Goal: Task Accomplishment & Management: Complete application form

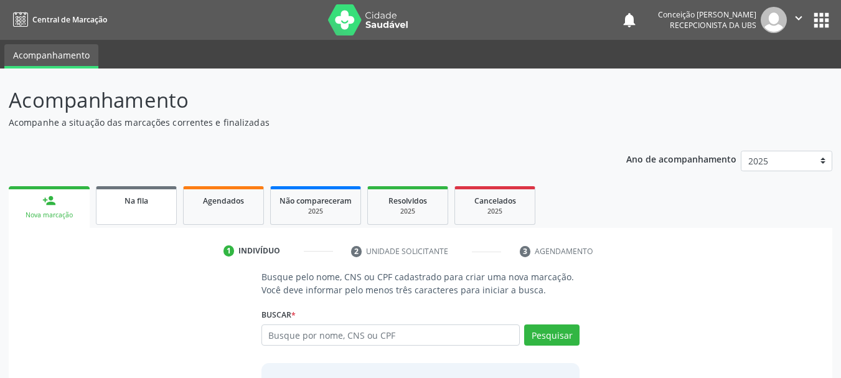
click at [110, 205] on div "Na fila" at bounding box center [136, 199] width 62 height 13
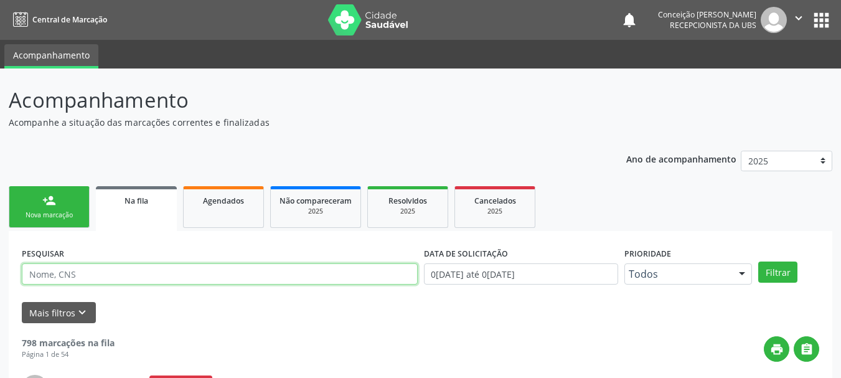
drag, startPoint x: 95, startPoint y: 277, endPoint x: 97, endPoint y: 266, distance: 10.7
click at [95, 277] on input "text" at bounding box center [220, 273] width 396 height 21
type input "g"
type input "[PERSON_NAME]"
click at [758, 261] on button "Filtrar" at bounding box center [777, 271] width 39 height 21
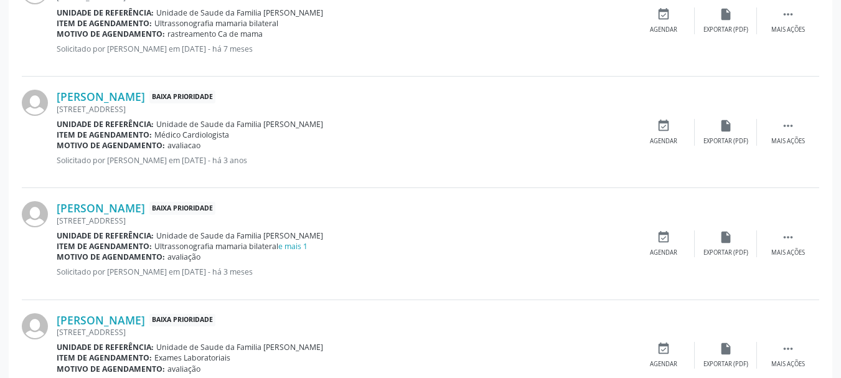
scroll to position [436, 0]
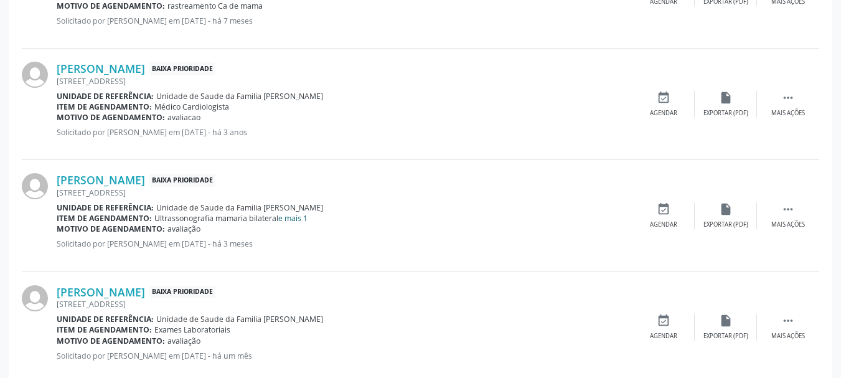
click at [289, 216] on link "e mais 1" at bounding box center [292, 218] width 29 height 11
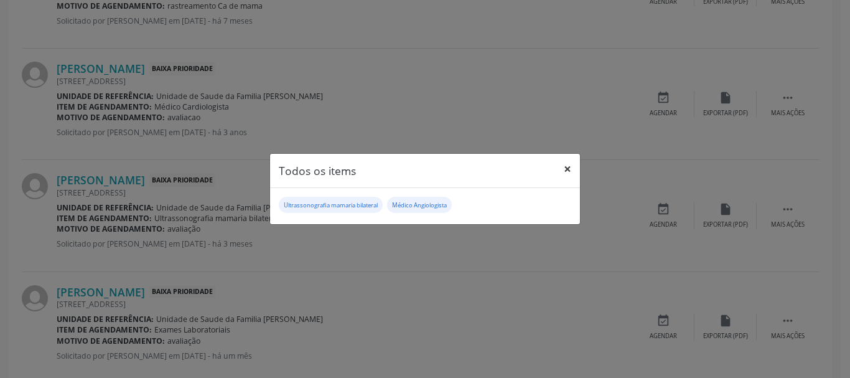
click at [565, 170] on button "×" at bounding box center [567, 169] width 25 height 30
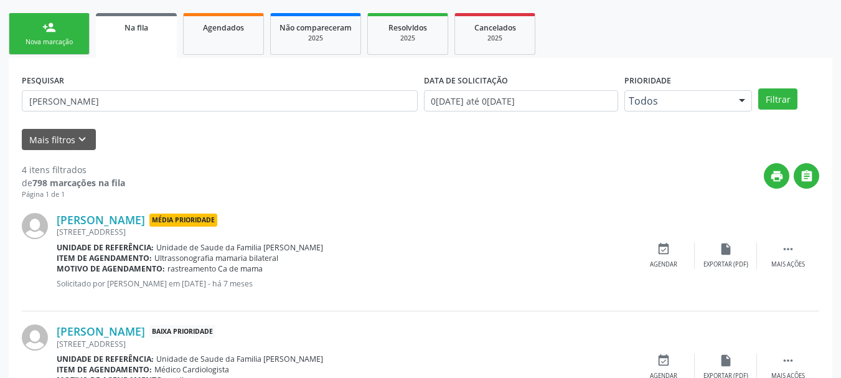
scroll to position [151, 0]
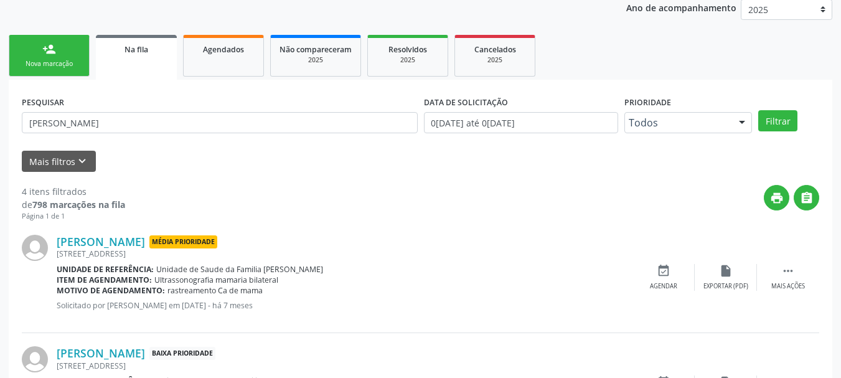
click at [60, 45] on link "person_add Nova marcação" at bounding box center [49, 56] width 81 height 42
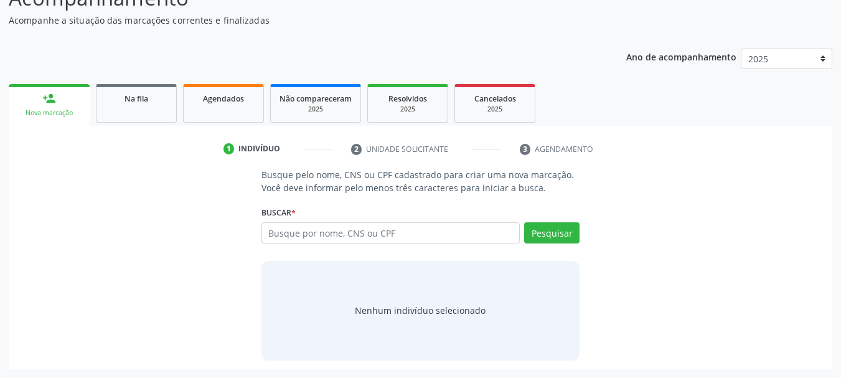
scroll to position [102, 0]
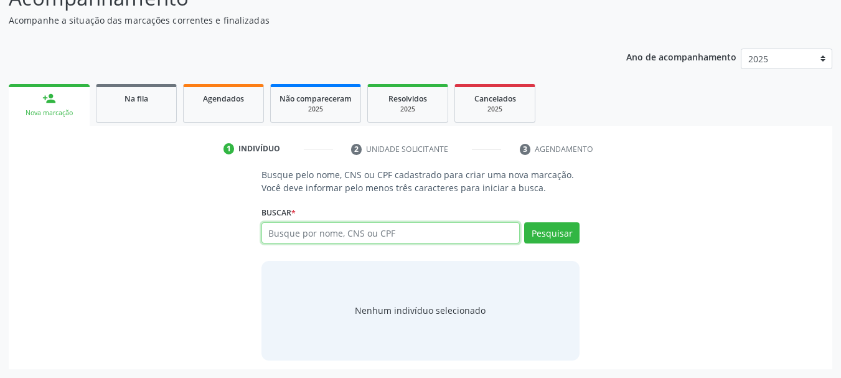
click at [358, 232] on input "text" at bounding box center [390, 232] width 259 height 21
type input "[PERSON_NAME]"
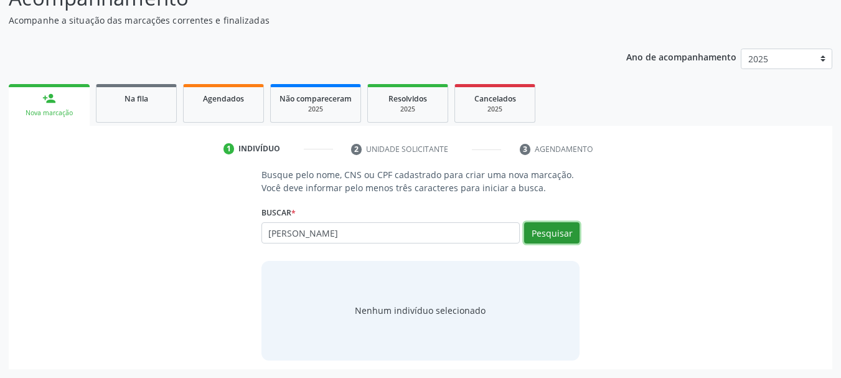
click at [567, 234] on button "Pesquisar" at bounding box center [551, 232] width 55 height 21
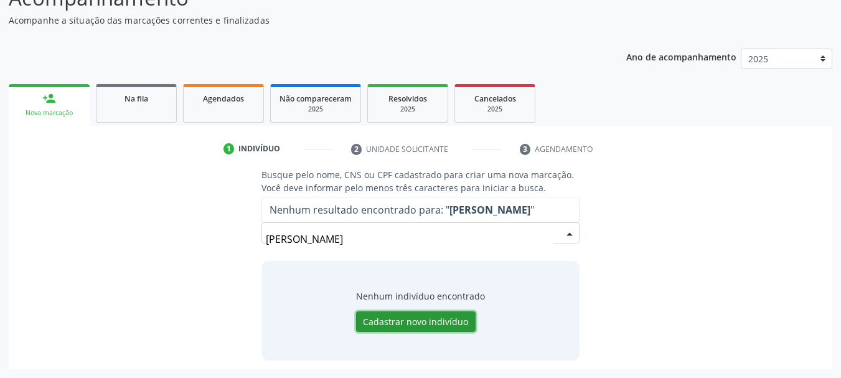
click at [399, 320] on button "Cadastrar novo indivíduo" at bounding box center [415, 321] width 119 height 21
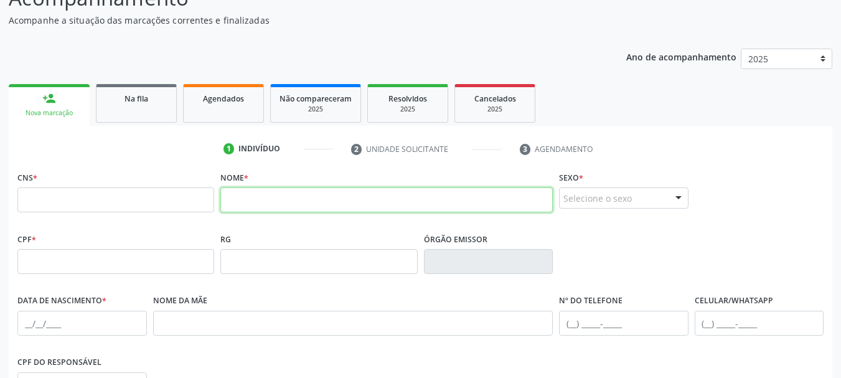
click at [238, 197] on input "text" at bounding box center [386, 199] width 332 height 25
type input "[PERSON_NAME]"
click at [323, 197] on input "[PERSON_NAME]" at bounding box center [386, 199] width 332 height 25
click at [365, 202] on input "[PERSON_NAME]" at bounding box center [386, 199] width 332 height 25
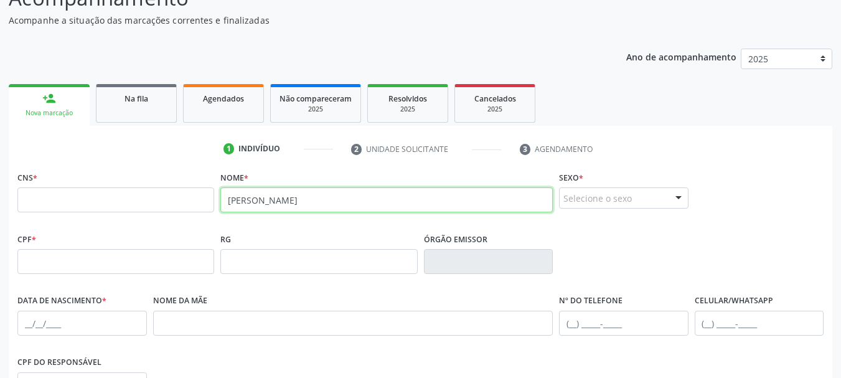
click at [365, 202] on input "[PERSON_NAME]" at bounding box center [386, 199] width 332 height 25
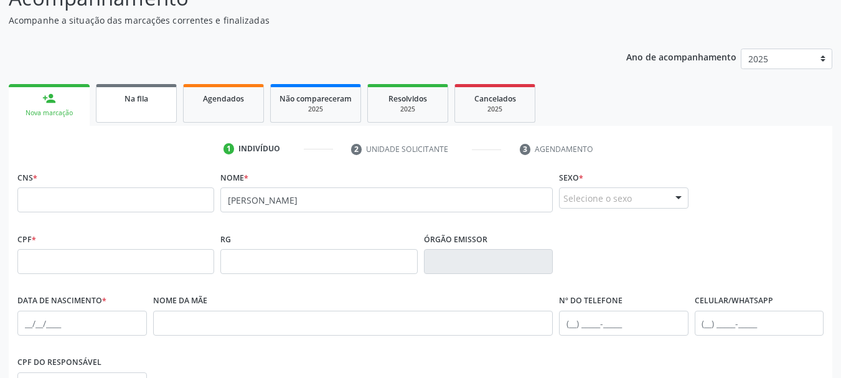
click at [128, 110] on link "Na fila" at bounding box center [136, 103] width 81 height 39
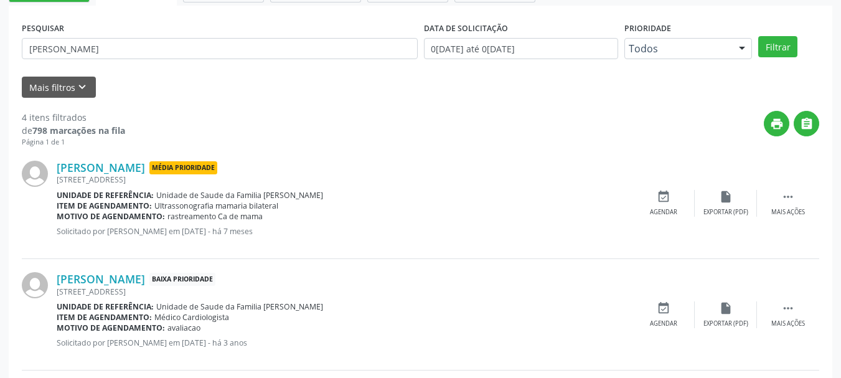
scroll to position [226, 0]
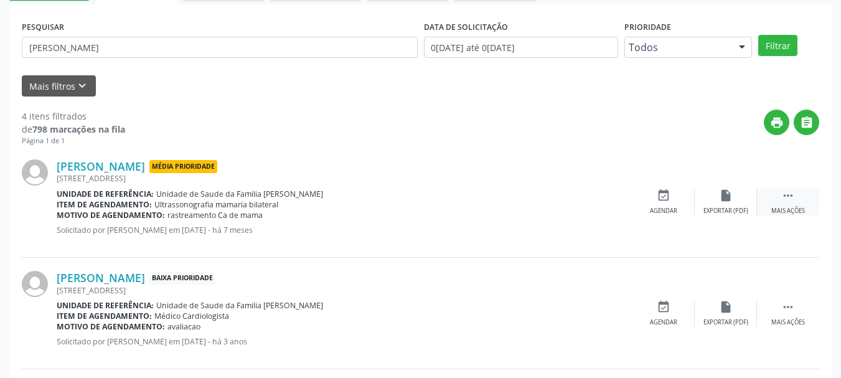
click at [795, 205] on div " Mais ações" at bounding box center [788, 202] width 62 height 27
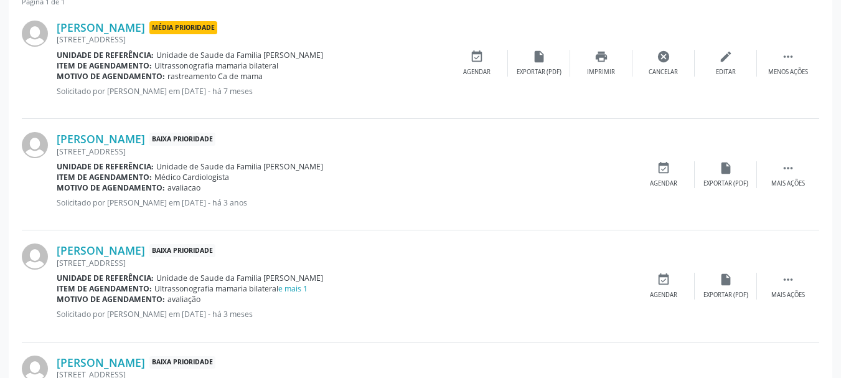
scroll to position [462, 0]
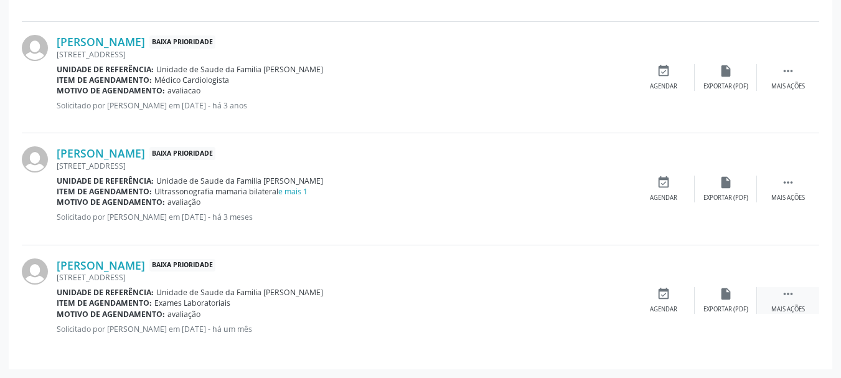
click at [805, 290] on div " Mais ações" at bounding box center [788, 300] width 62 height 27
click at [736, 300] on div "edit Editar" at bounding box center [725, 300] width 62 height 27
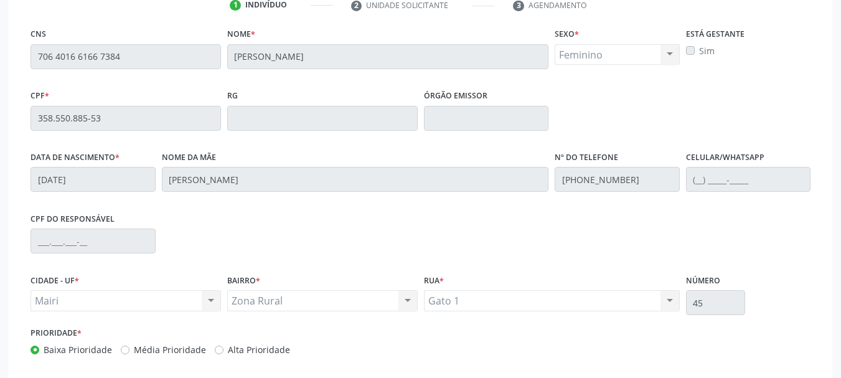
scroll to position [314, 0]
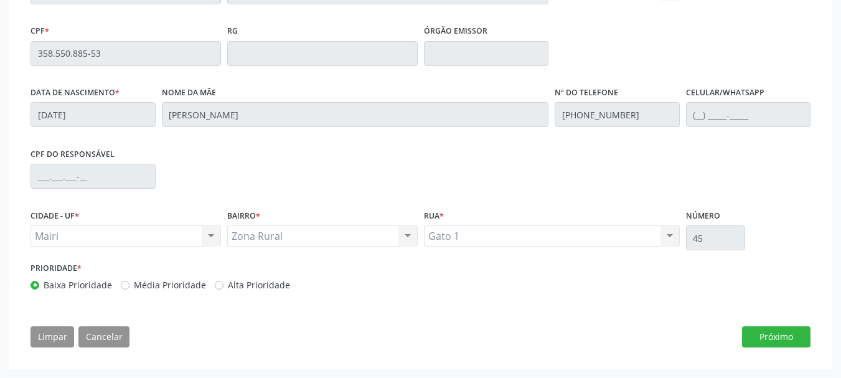
click at [228, 283] on label "Alta Prioridade" at bounding box center [259, 284] width 62 height 13
click at [218, 283] on input "Alta Prioridade" at bounding box center [219, 283] width 9 height 11
radio input "true"
click at [752, 333] on button "Próximo" at bounding box center [776, 336] width 68 height 21
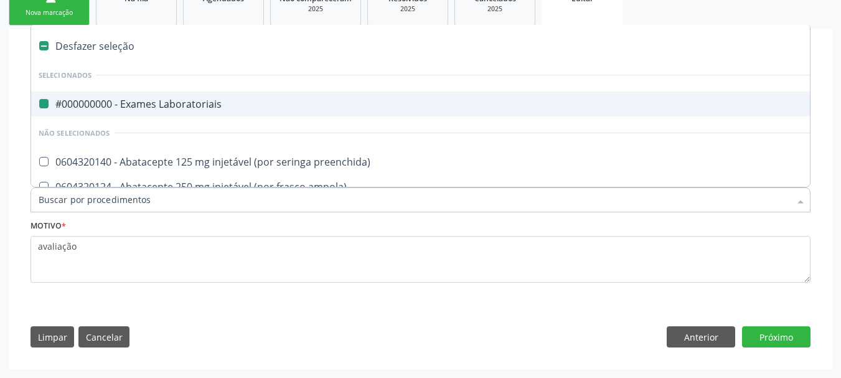
type input "d"
checkbox Laboratoriais "false"
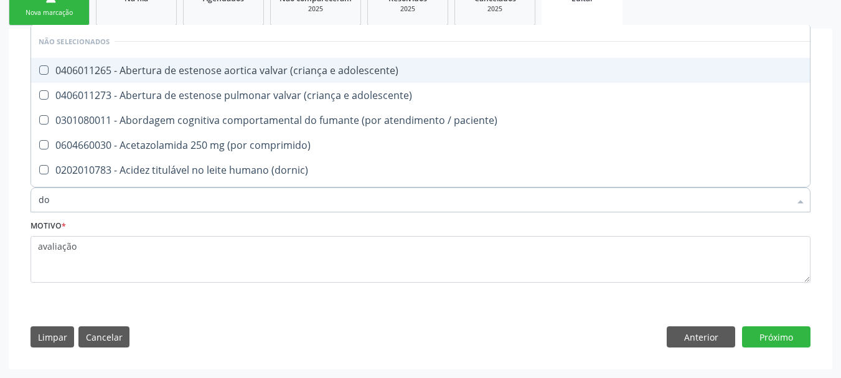
type input "d"
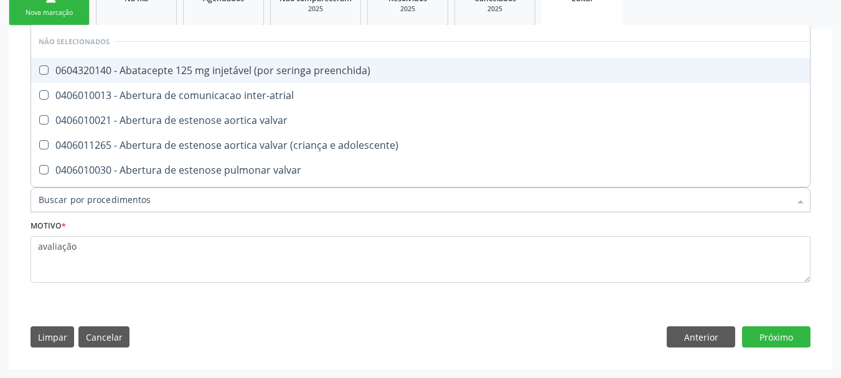
checkbox preenchida\) "true"
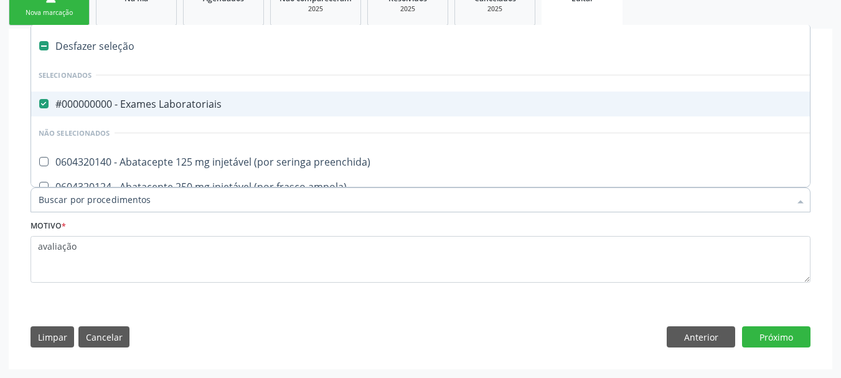
type input "u"
checkbox Laboratoriais "false"
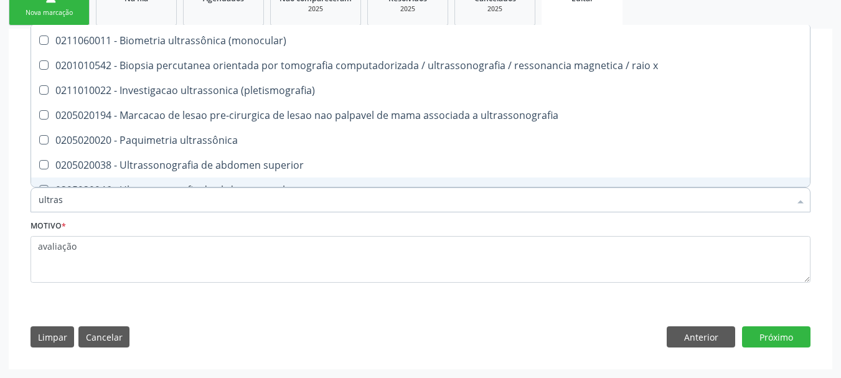
scroll to position [8, 0]
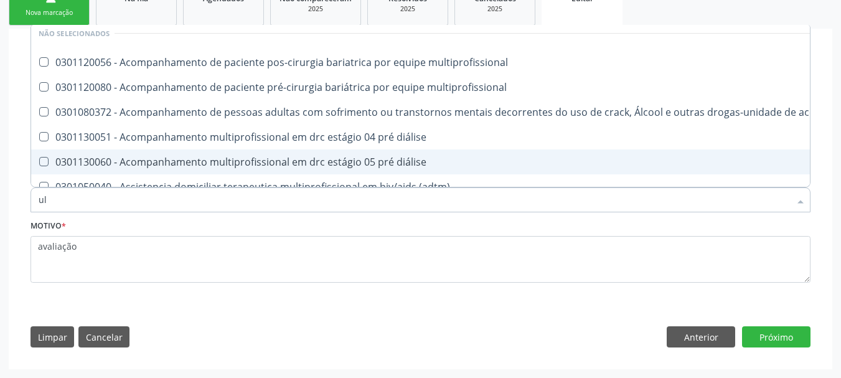
type input "u"
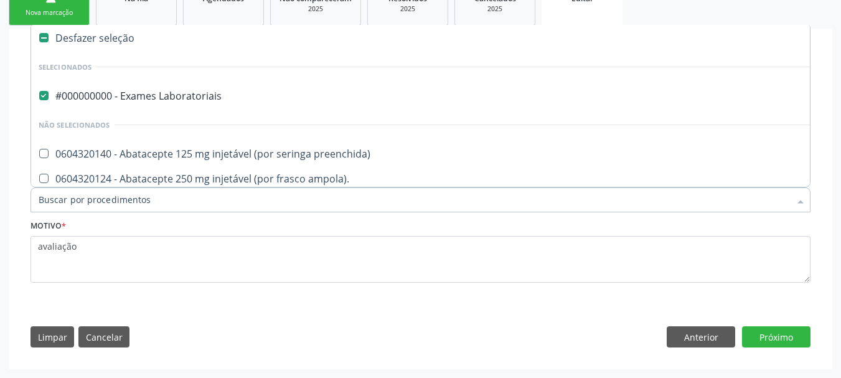
checkbox Laboratoriais "true"
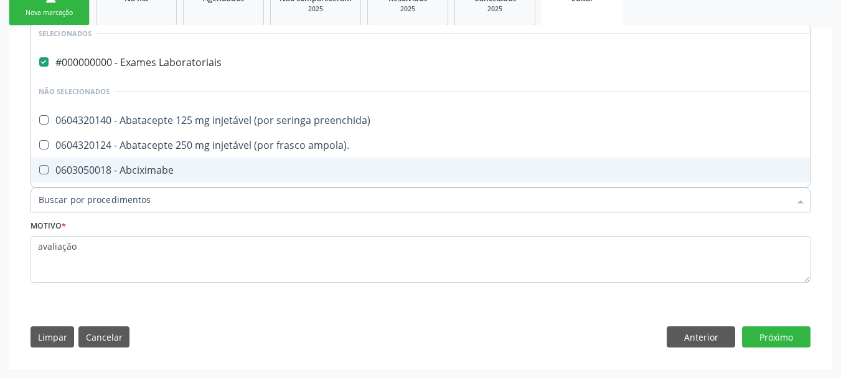
type input "u"
checkbox Laboratoriais "false"
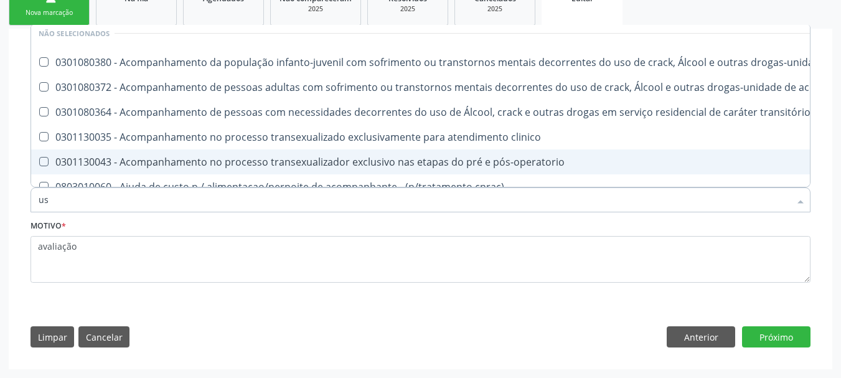
type input "usg"
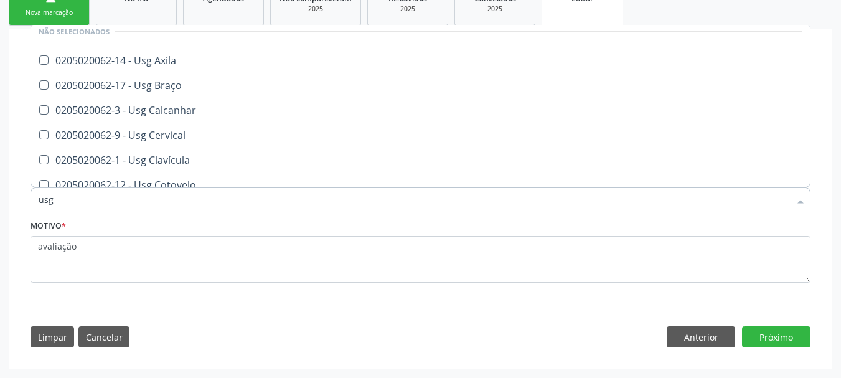
scroll to position [0, 0]
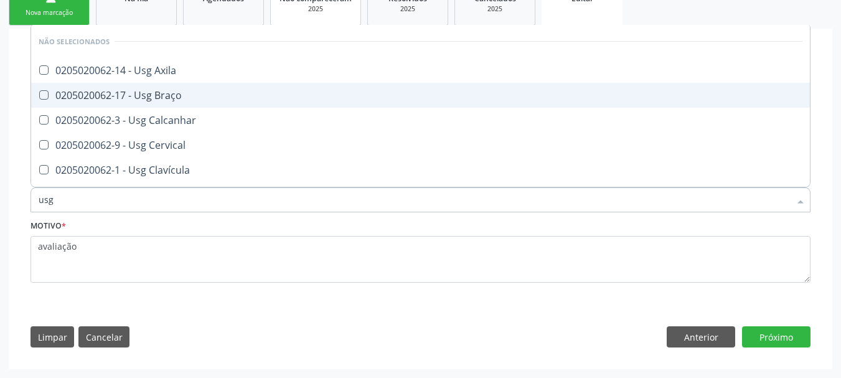
checkbox Axila "true"
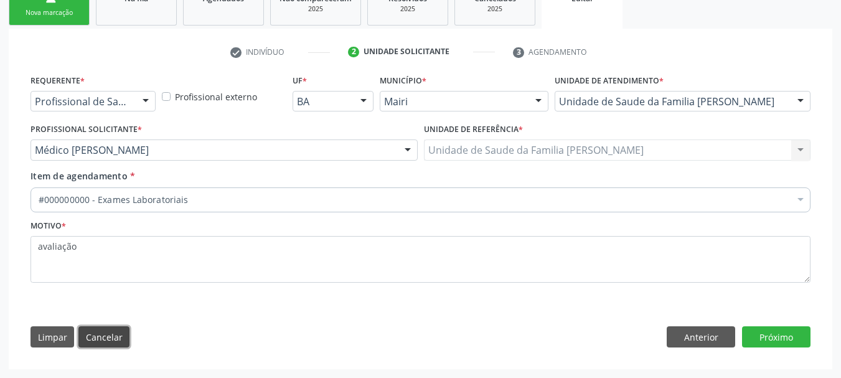
click at [89, 344] on button "Cancelar" at bounding box center [103, 336] width 51 height 21
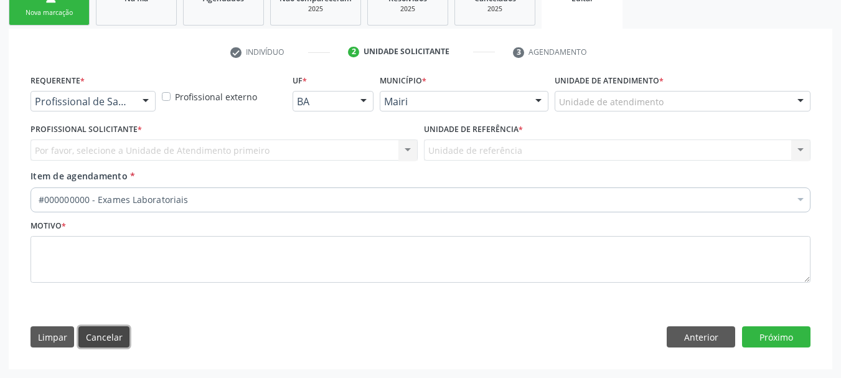
click at [112, 333] on button "Cancelar" at bounding box center [103, 336] width 51 height 21
